Goal: Share content

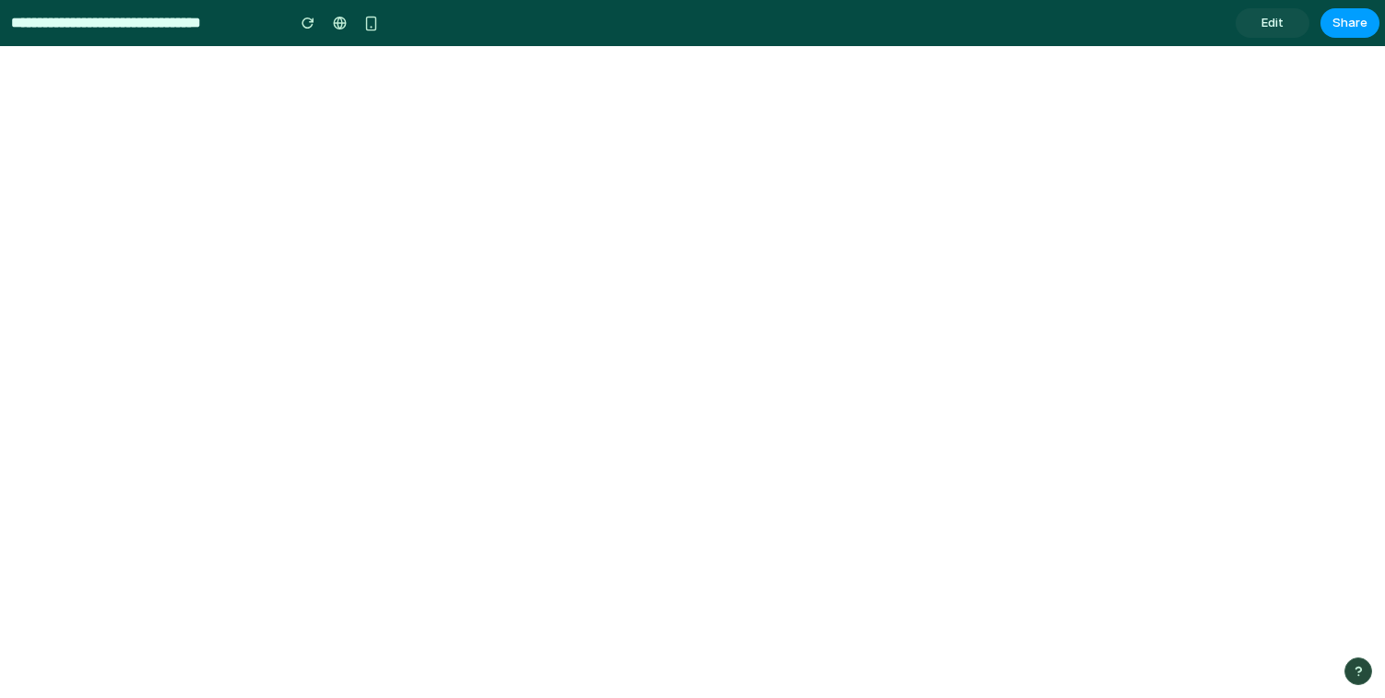
click at [1349, 26] on span "Share" at bounding box center [1350, 23] width 35 height 18
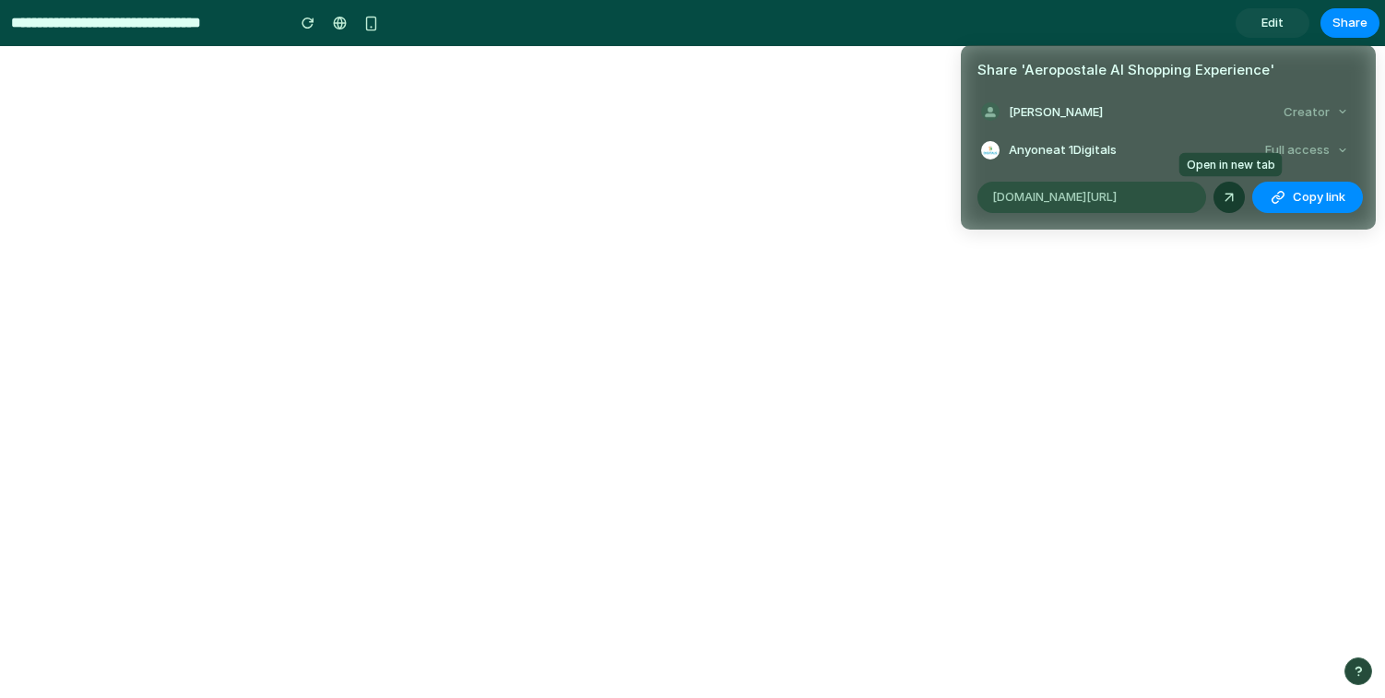
click at [1220, 198] on link at bounding box center [1229, 197] width 31 height 31
